Goal: Task Accomplishment & Management: Use online tool/utility

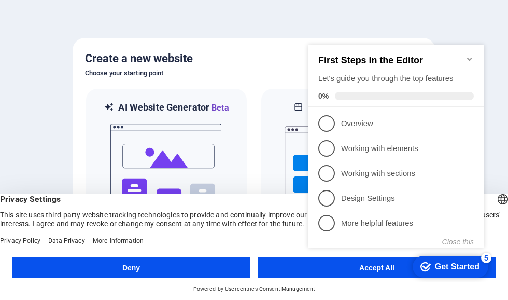
click at [328, 122] on span "1" at bounding box center [327, 123] width 17 height 17
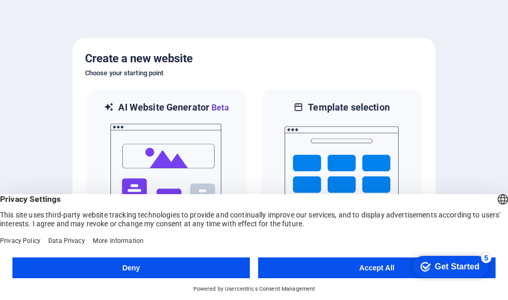
click at [359, 268] on button "Accept All" at bounding box center [377, 267] width 238 height 21
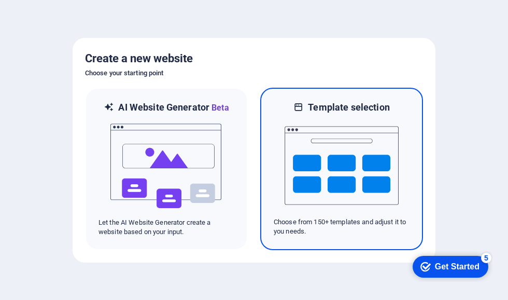
click at [295, 184] on img at bounding box center [342, 166] width 114 height 104
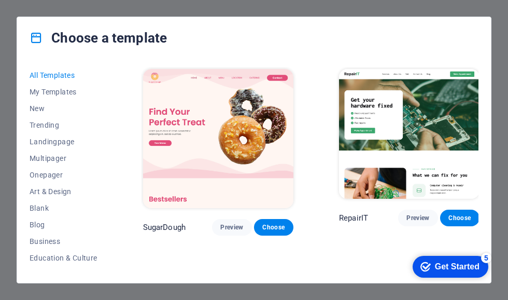
click at [39, 38] on icon at bounding box center [36, 37] width 13 height 13
click at [26, 28] on div "Choose a template" at bounding box center [254, 38] width 474 height 42
click at [3, 23] on div "Choose a template All Templates My Templates New Trending Landingpage Multipage…" at bounding box center [254, 150] width 508 height 300
click at [27, 15] on div "Choose a template All Templates My Templates New Trending Landingpage Multipage…" at bounding box center [254, 150] width 508 height 300
click at [473, 256] on div "checkmark Get Started 5" at bounding box center [451, 267] width 76 height 22
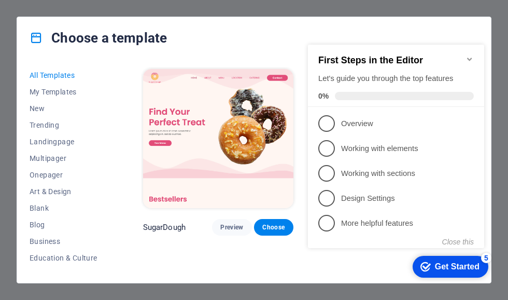
click at [445, 265] on div "Get Started" at bounding box center [457, 266] width 45 height 9
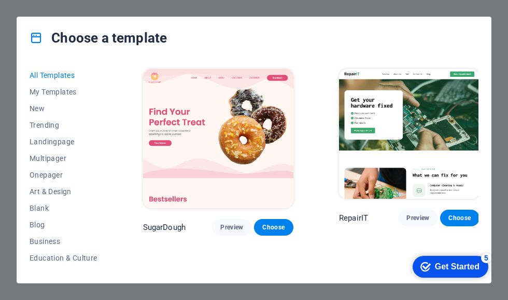
click at [441, 268] on div "Get Started" at bounding box center [457, 266] width 45 height 9
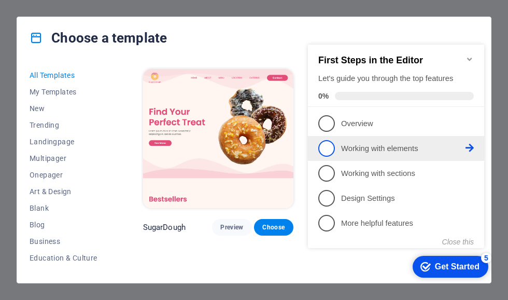
click at [349, 143] on p "Working with elements - incomplete" at bounding box center [403, 148] width 125 height 11
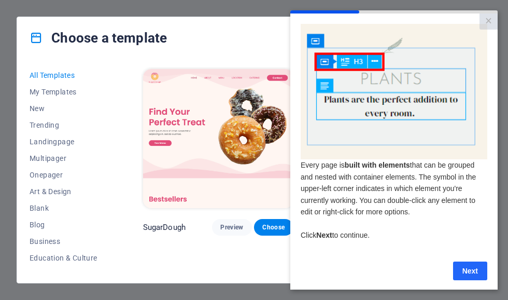
click at [476, 265] on link "Next" at bounding box center [470, 270] width 34 height 19
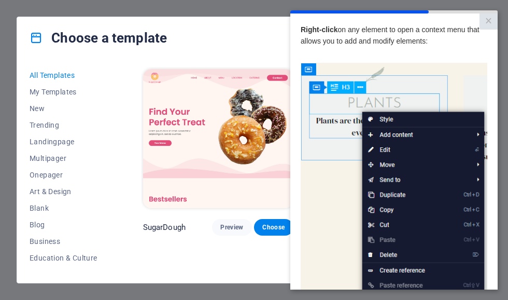
click at [475, 288] on img at bounding box center [394, 210] width 187 height 294
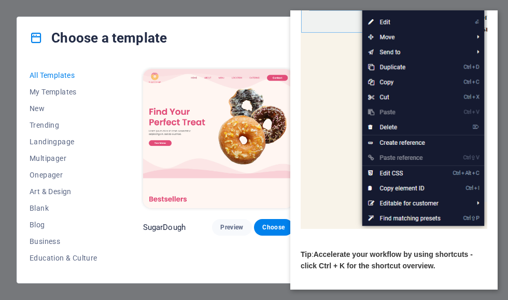
scroll to position [127, 0]
click at [469, 299] on link "Next" at bounding box center [470, 302] width 34 height 19
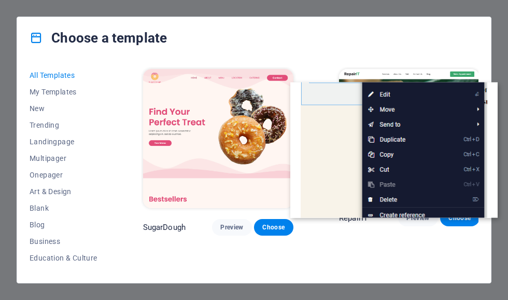
scroll to position [0, 0]
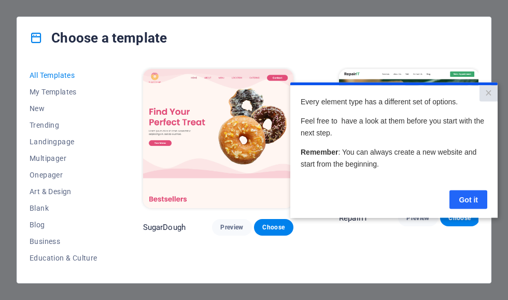
click at [463, 192] on link "Got it" at bounding box center [469, 199] width 38 height 19
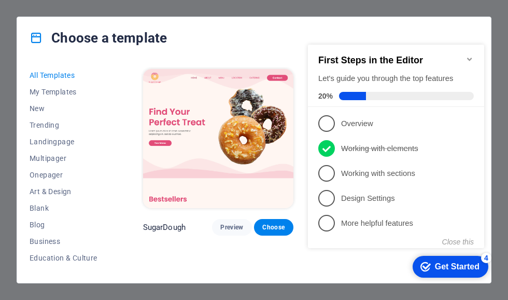
click at [453, 262] on div "Get Started" at bounding box center [457, 266] width 45 height 9
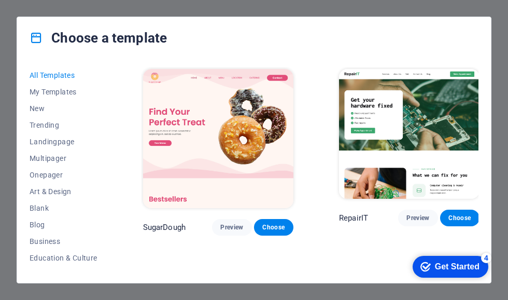
click at [436, 256] on div "checkmark Get Started 4" at bounding box center [451, 267] width 76 height 22
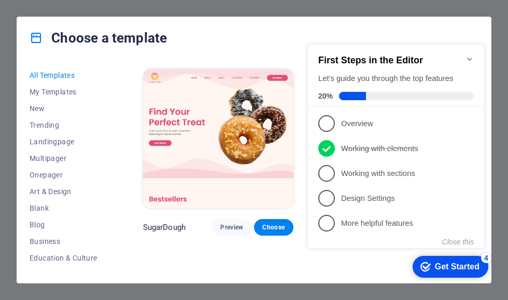
click at [431, 258] on div "checkmark Get Started 4" at bounding box center [451, 267] width 76 height 22
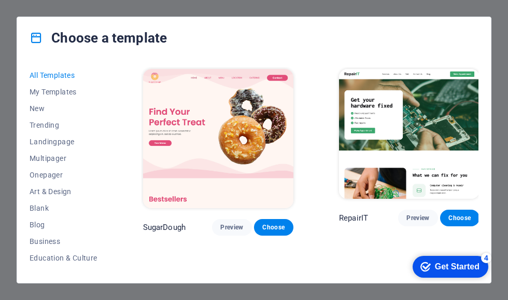
click at [16, 143] on div "Choose a template All Templates My Templates New Trending Landingpage Multipage…" at bounding box center [254, 150] width 508 height 300
